Goal: Check status

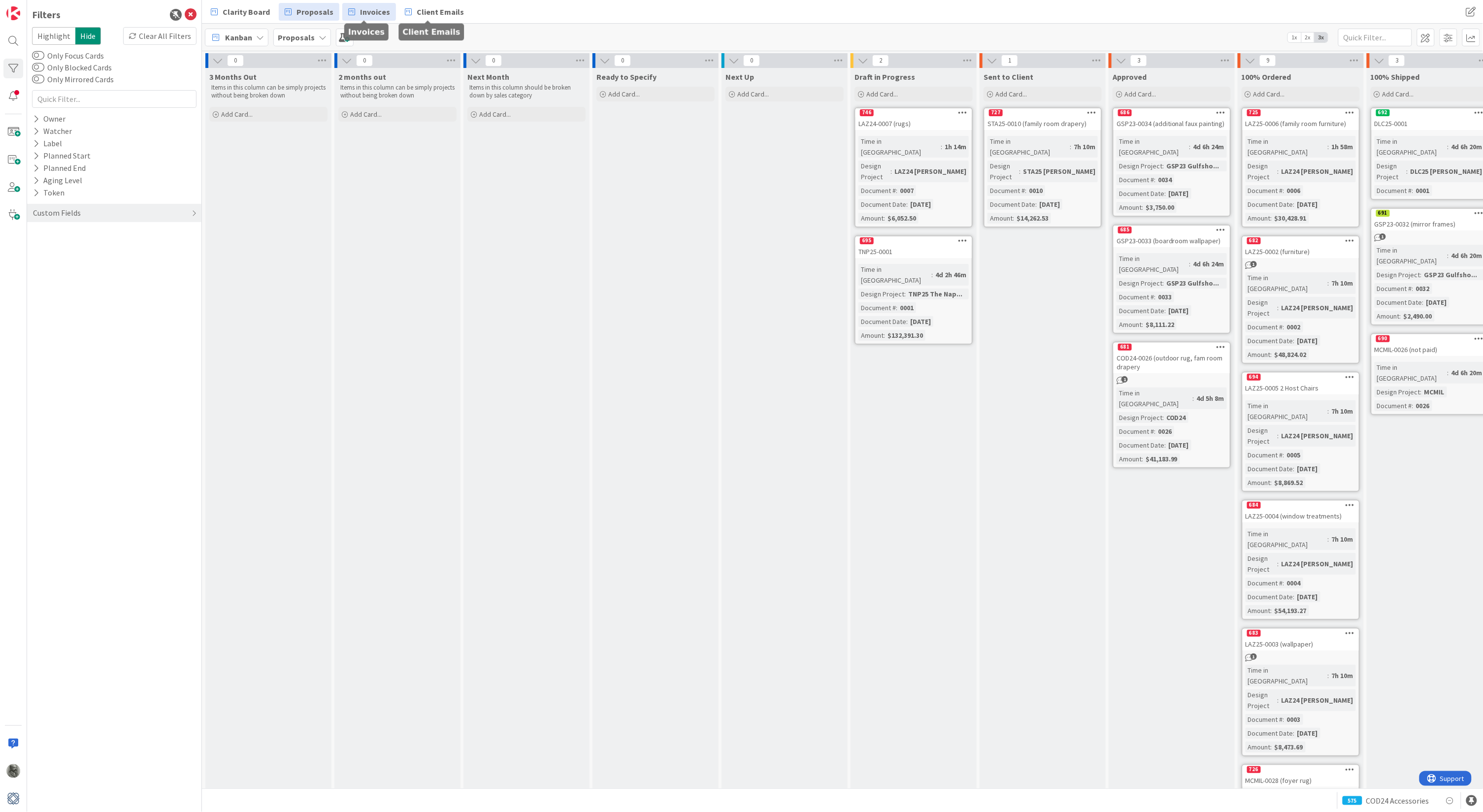
click at [368, 9] on span "Invoices" at bounding box center [375, 12] width 30 height 12
type input "19797"
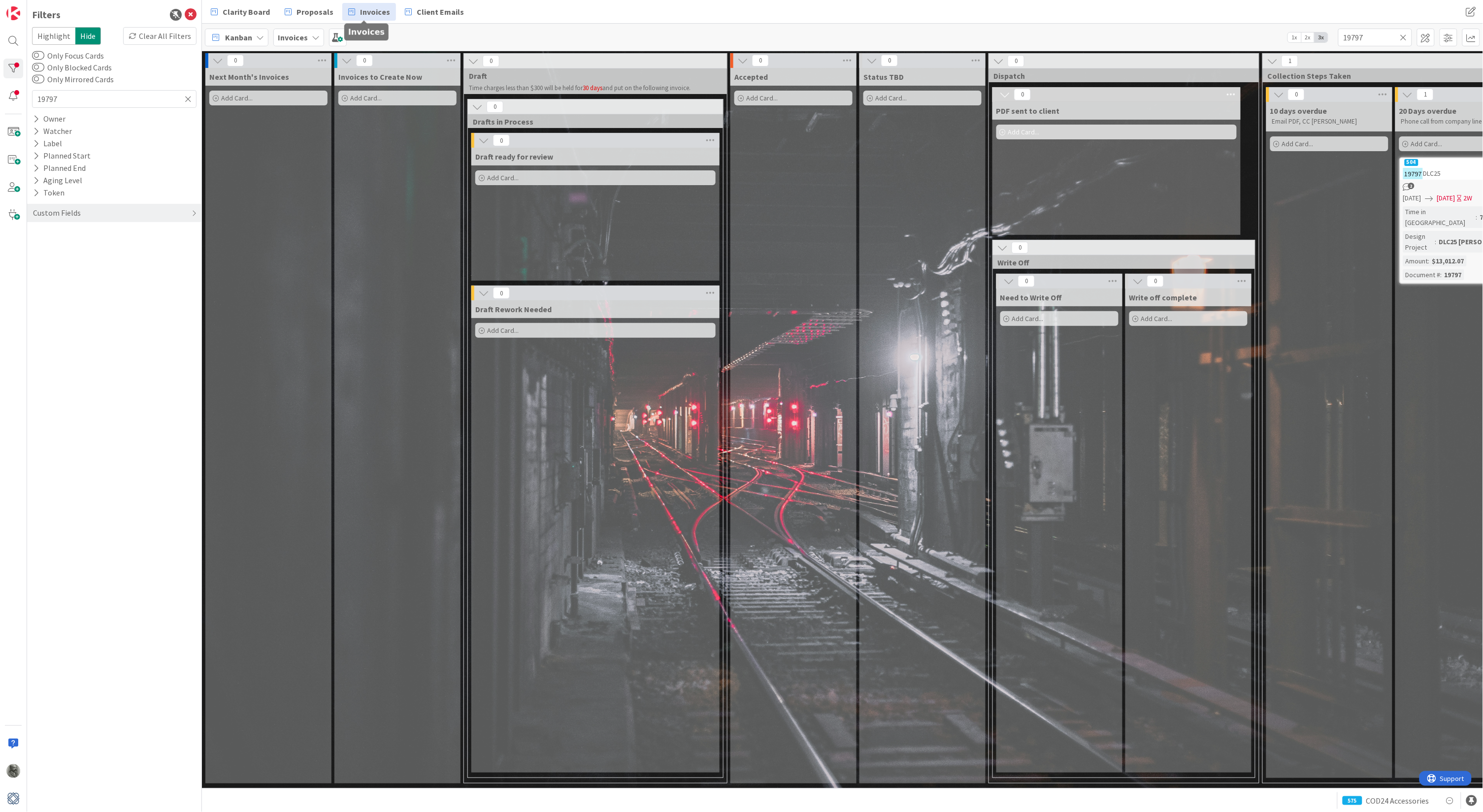
type input "19797"
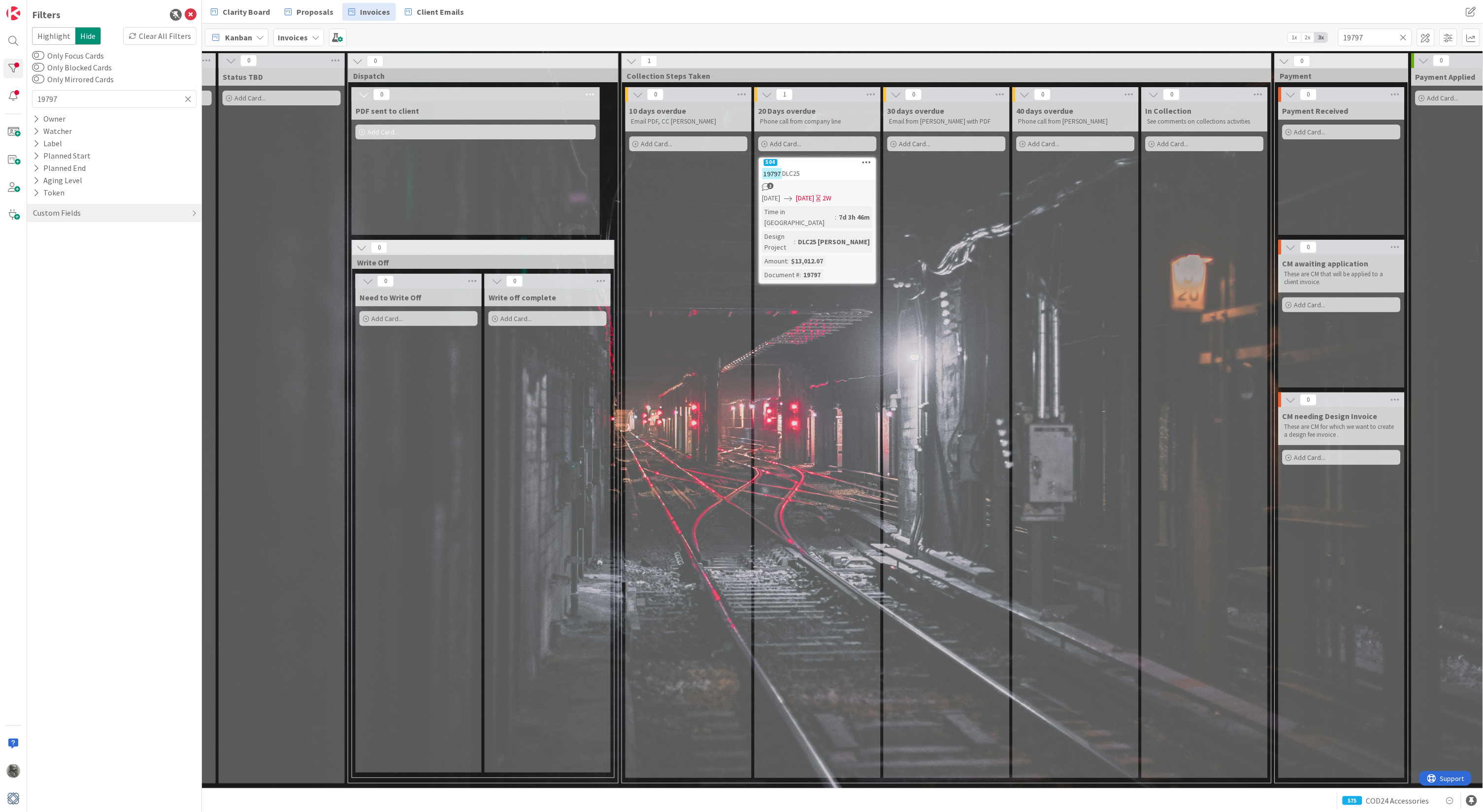
scroll to position [0, 641]
click at [834, 178] on div "19797 DLC25" at bounding box center [817, 173] width 116 height 13
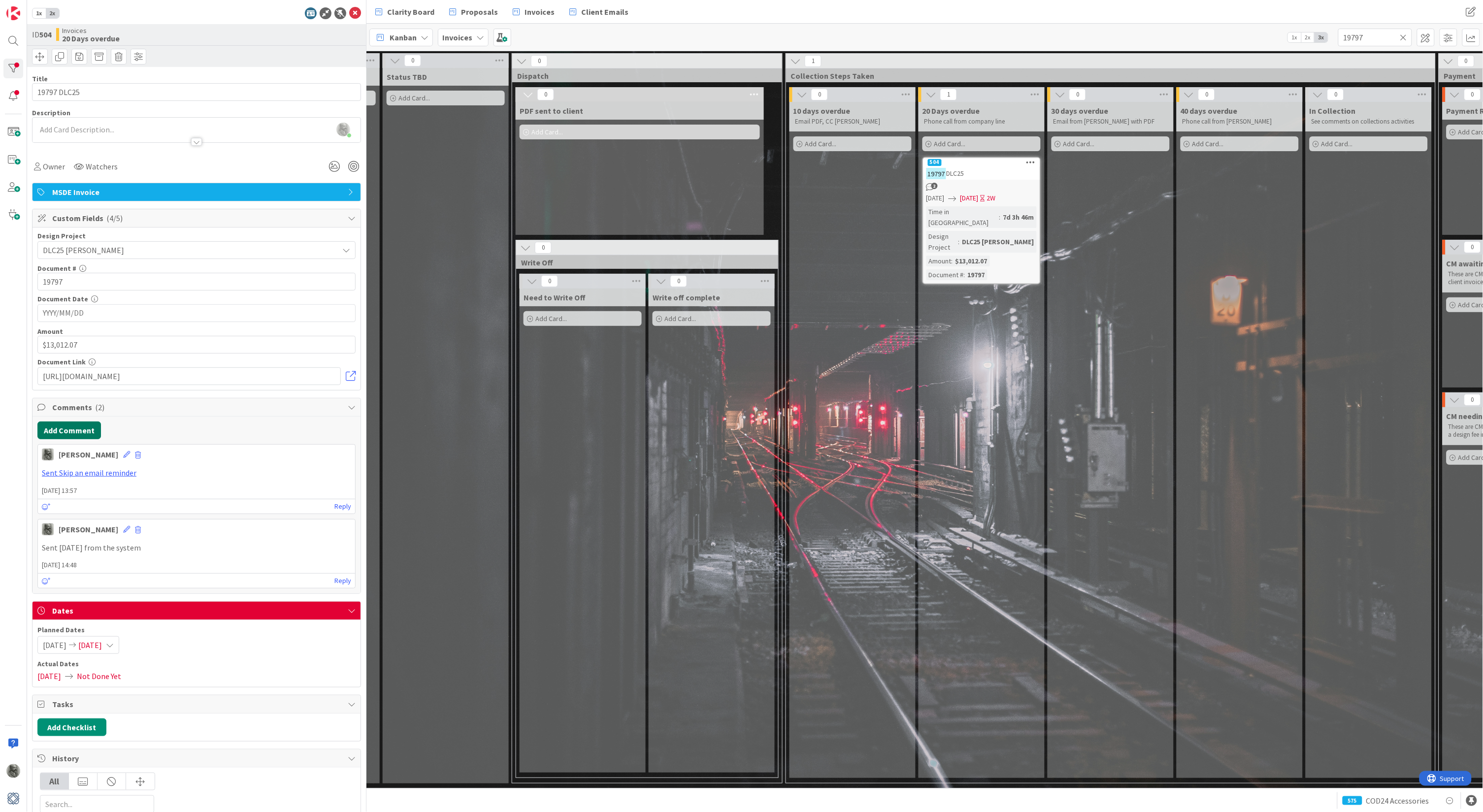
click at [67, 428] on button "Add Comment" at bounding box center [69, 430] width 63 height 18
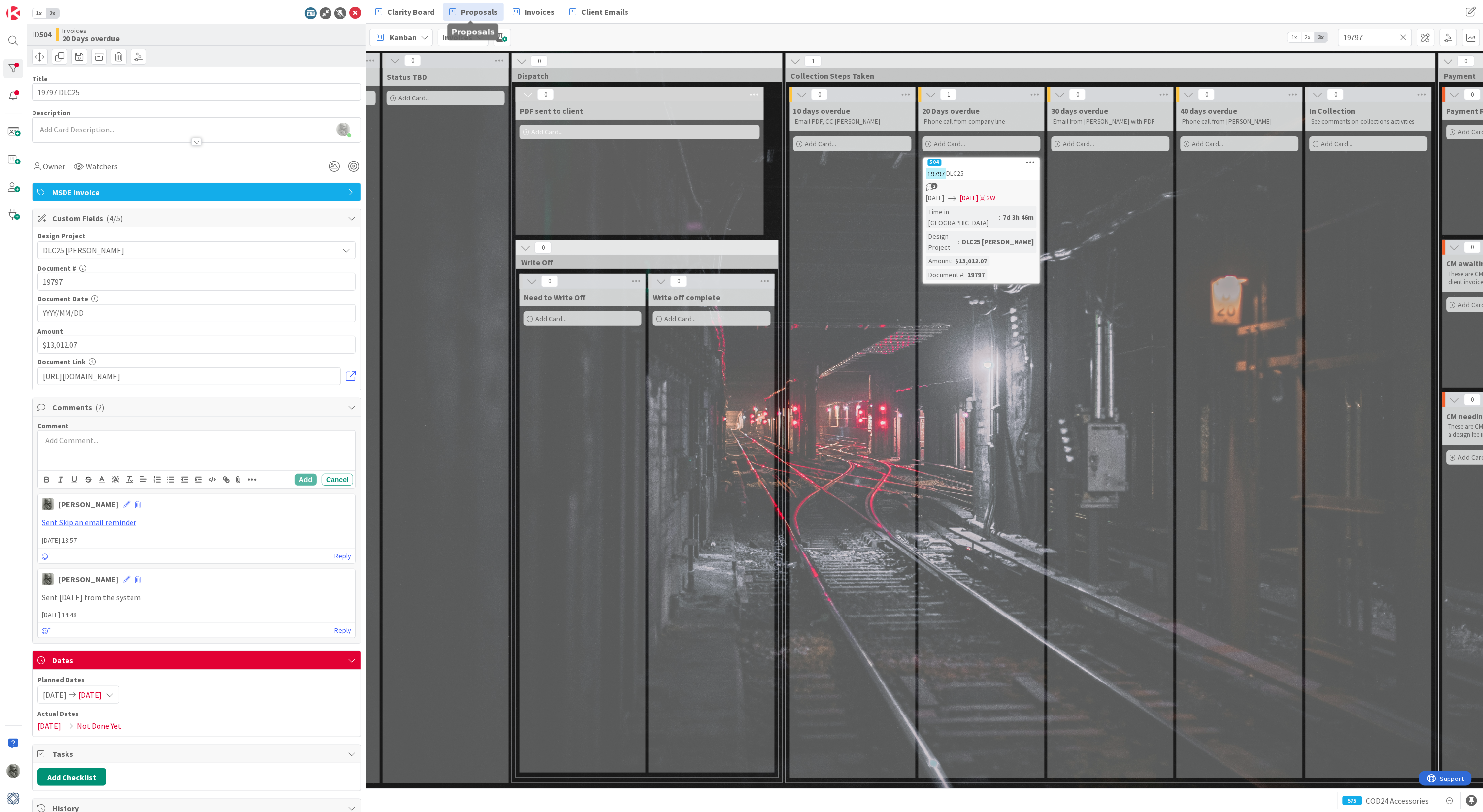
click at [464, 12] on span "Proposals" at bounding box center [480, 12] width 37 height 12
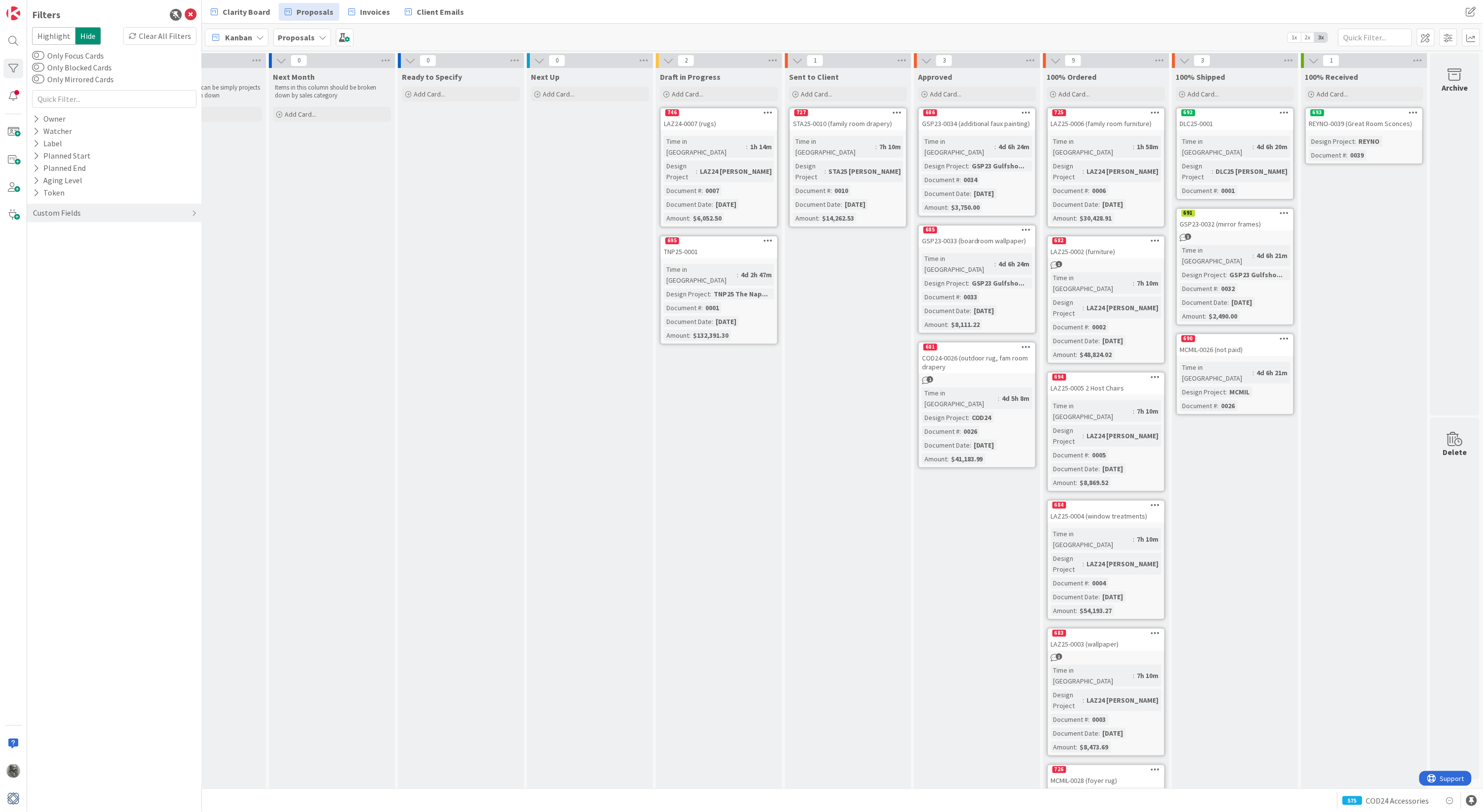
scroll to position [0, 194]
click at [1233, 124] on div "DLC25-0001" at bounding box center [1236, 124] width 116 height 13
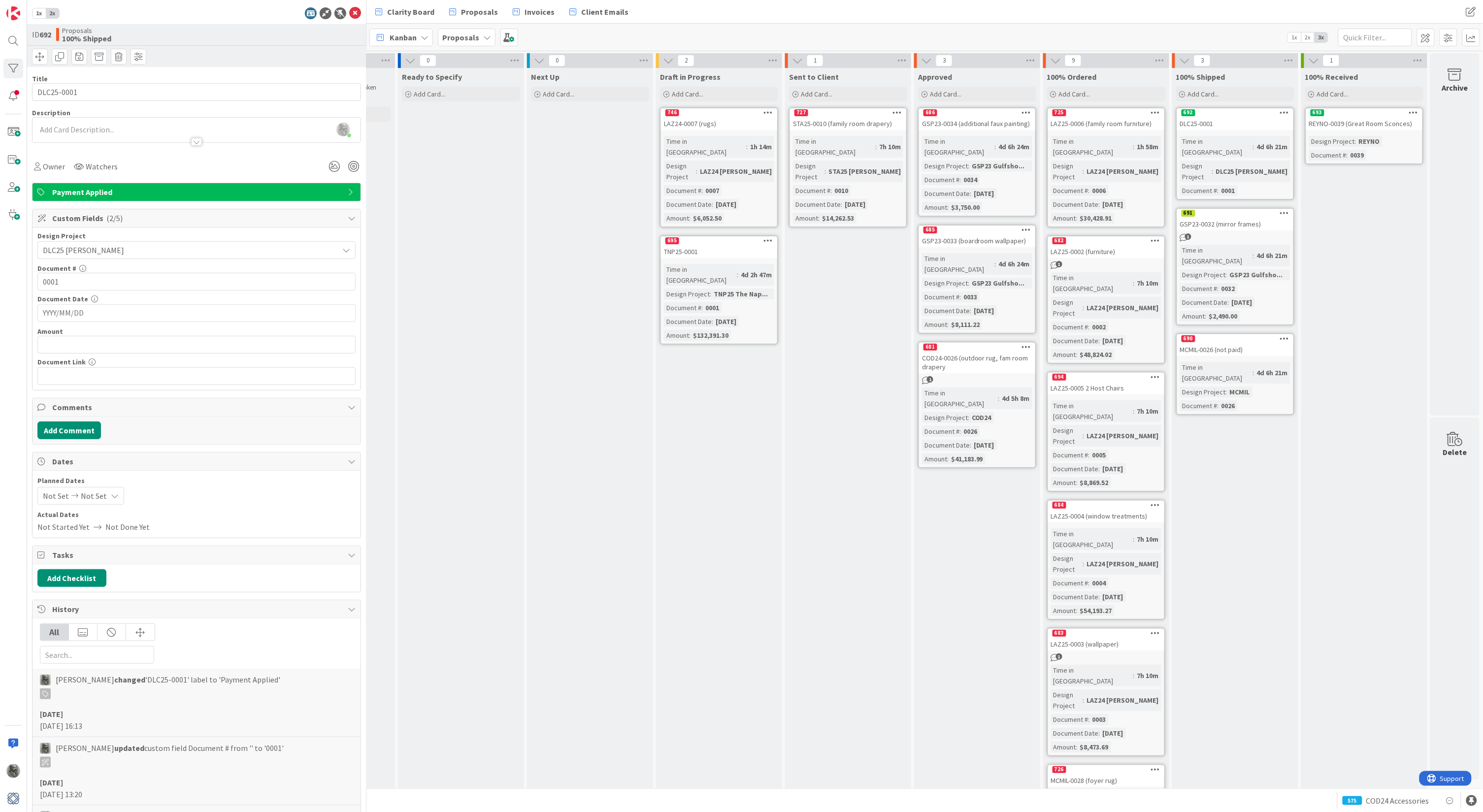
scroll to position [0, 359]
